Goal: Task Accomplishment & Management: Manage account settings

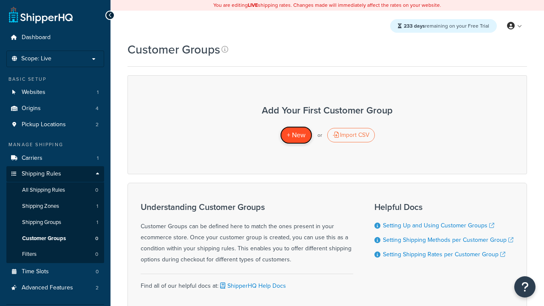
click at [296, 135] on span "+ New" at bounding box center [296, 135] width 19 height 10
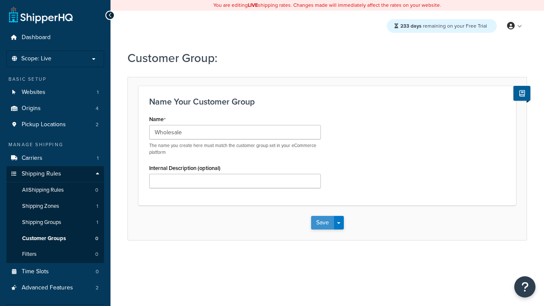
type input "Wholesale"
click at [322, 223] on button "Save" at bounding box center [322, 223] width 23 height 14
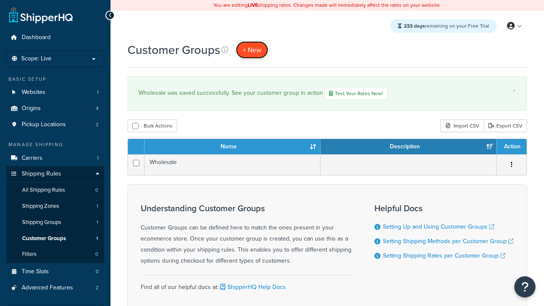
click at [252, 50] on span "+ New" at bounding box center [252, 50] width 19 height 10
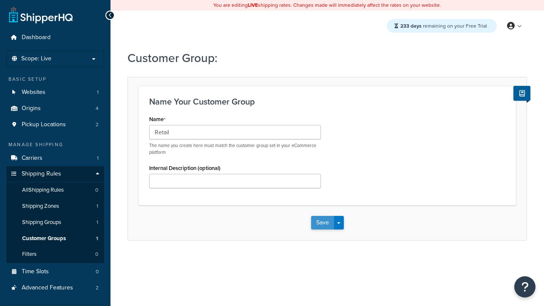
type input "Retail"
click at [322, 223] on button "Save" at bounding box center [322, 223] width 23 height 14
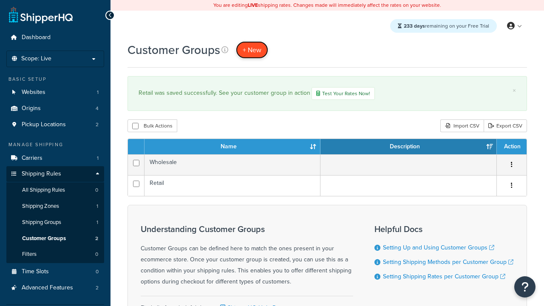
click at [252, 50] on span "+ New" at bounding box center [252, 50] width 19 height 10
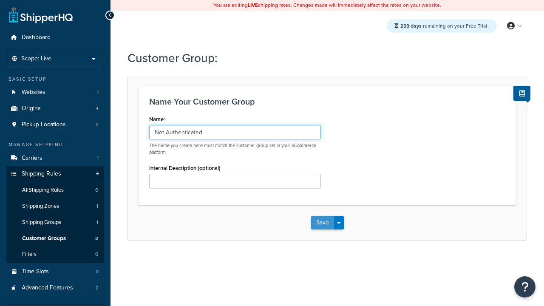
type input "Not Authenticated"
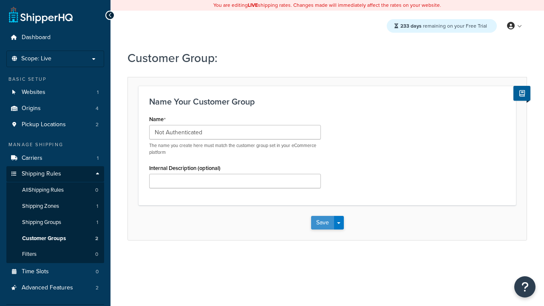
click at [322, 223] on button "Save" at bounding box center [322, 223] width 23 height 14
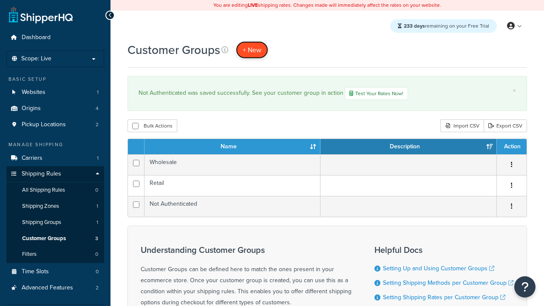
click at [252, 50] on span "+ New" at bounding box center [252, 50] width 19 height 10
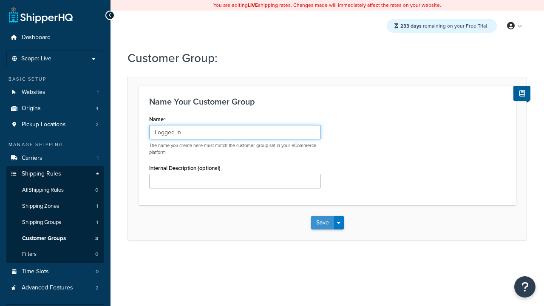
type input "Logged in"
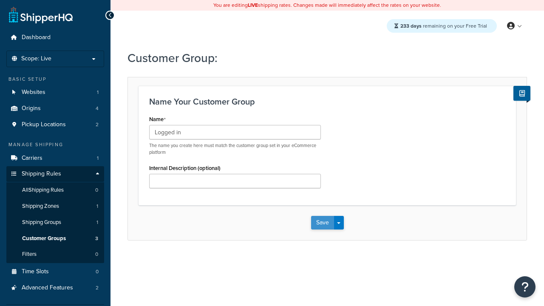
click at [322, 223] on button "Save" at bounding box center [322, 223] width 23 height 14
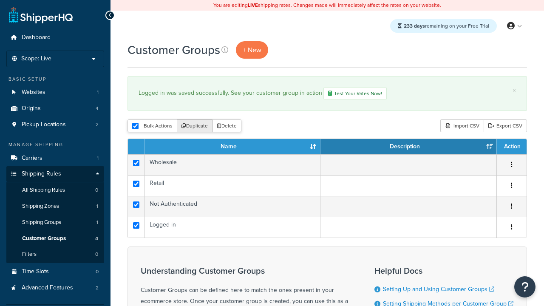
click at [195, 127] on button "Duplicate" at bounding box center [195, 126] width 36 height 13
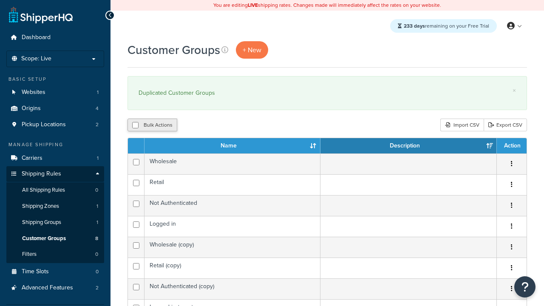
click at [152, 125] on button "Bulk Actions" at bounding box center [153, 125] width 50 height 13
checkbox input "true"
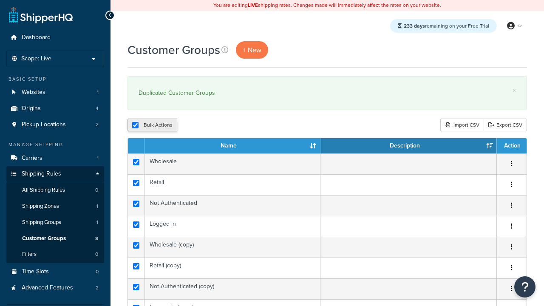
checkbox input "true"
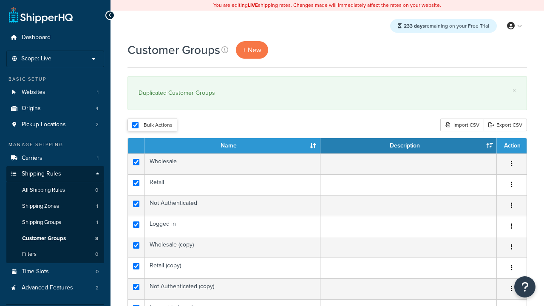
click at [0, 0] on button "Delete" at bounding box center [0, 0] width 0 height 0
